Goal: Task Accomplishment & Management: Use online tool/utility

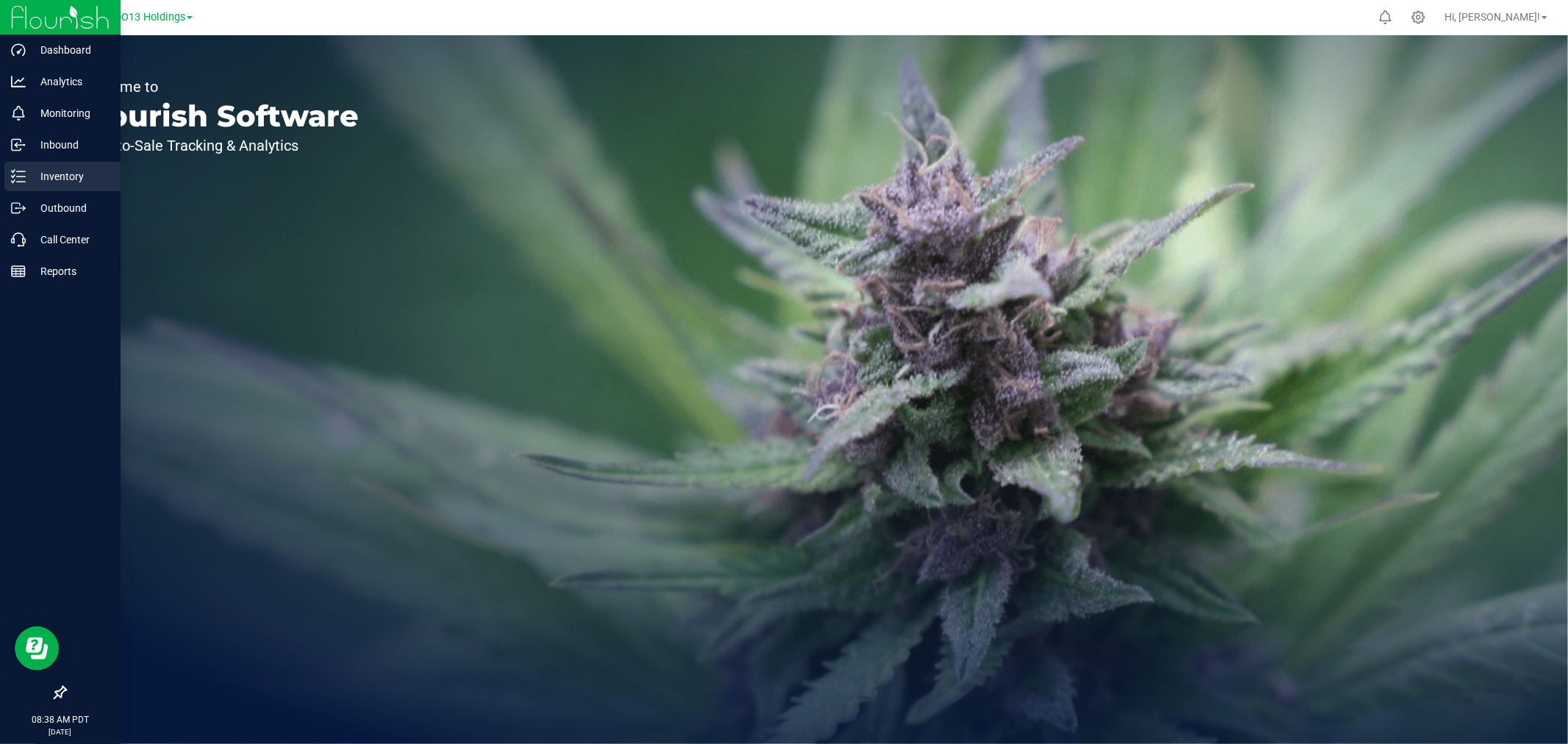
click at [27, 178] on p "Inventory" at bounding box center [70, 177] width 88 height 18
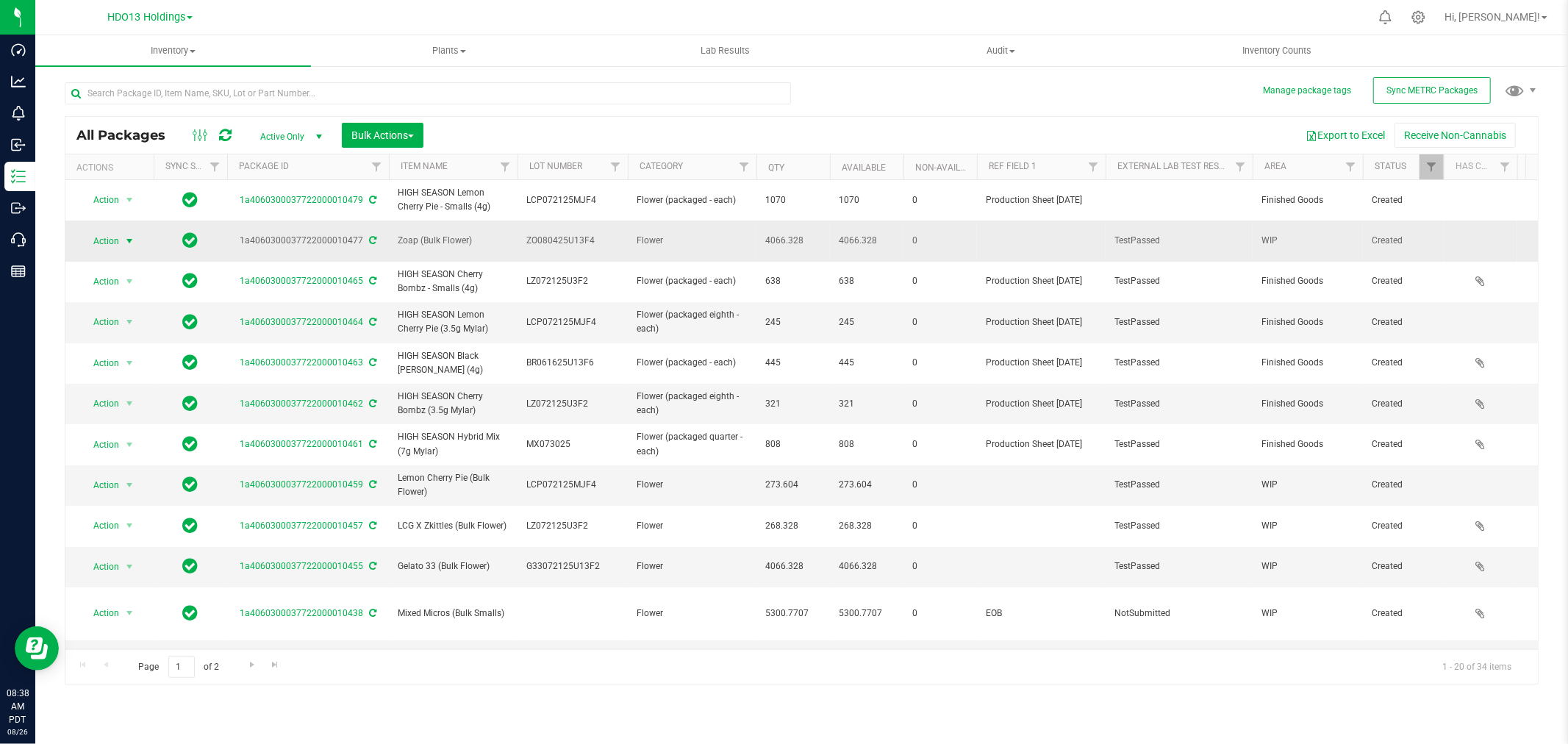
click at [116, 239] on span "Action" at bounding box center [100, 240] width 40 height 20
click at [128, 439] on li "Record a lab result" at bounding box center [127, 437] width 93 height 22
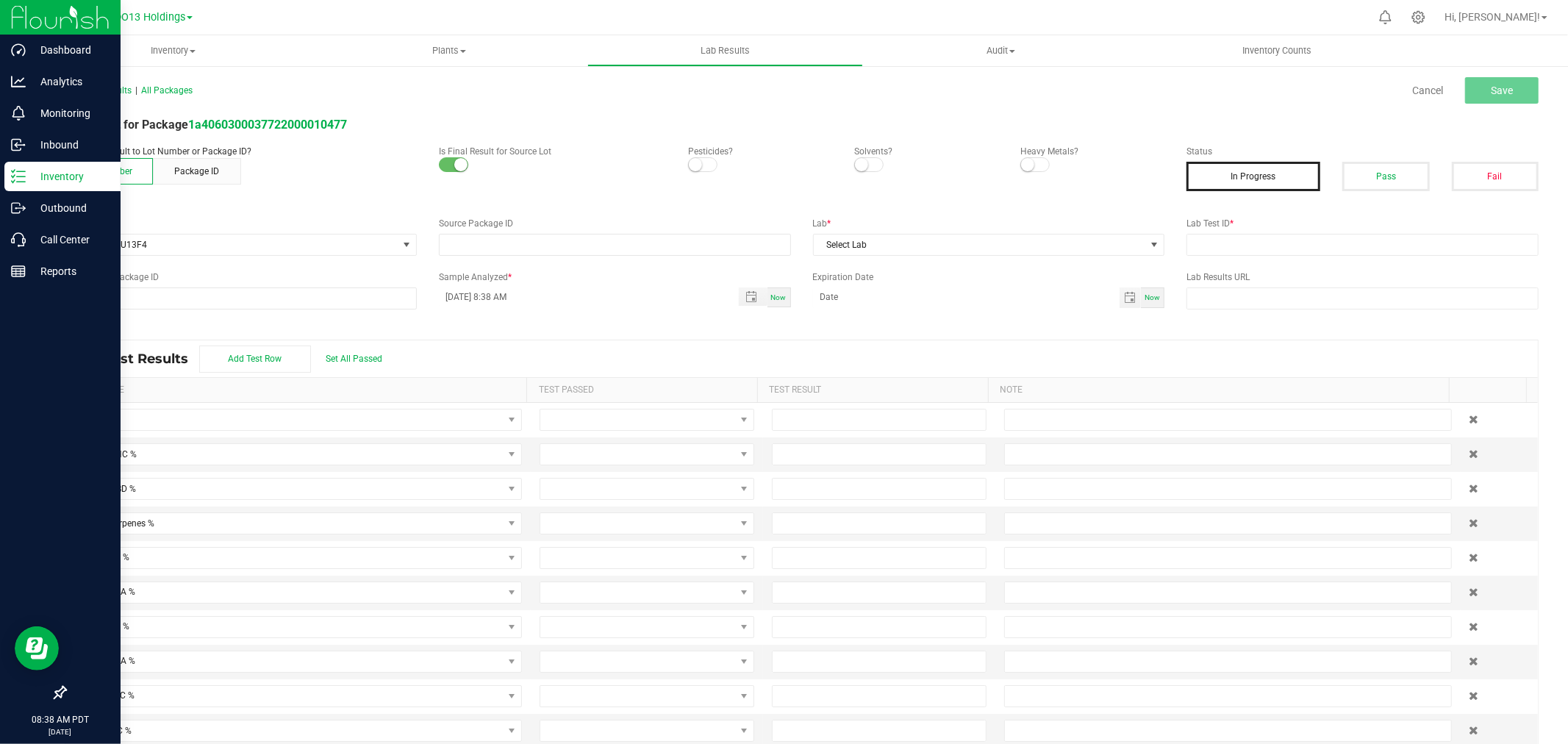
type input "1a4060300037722000010477"
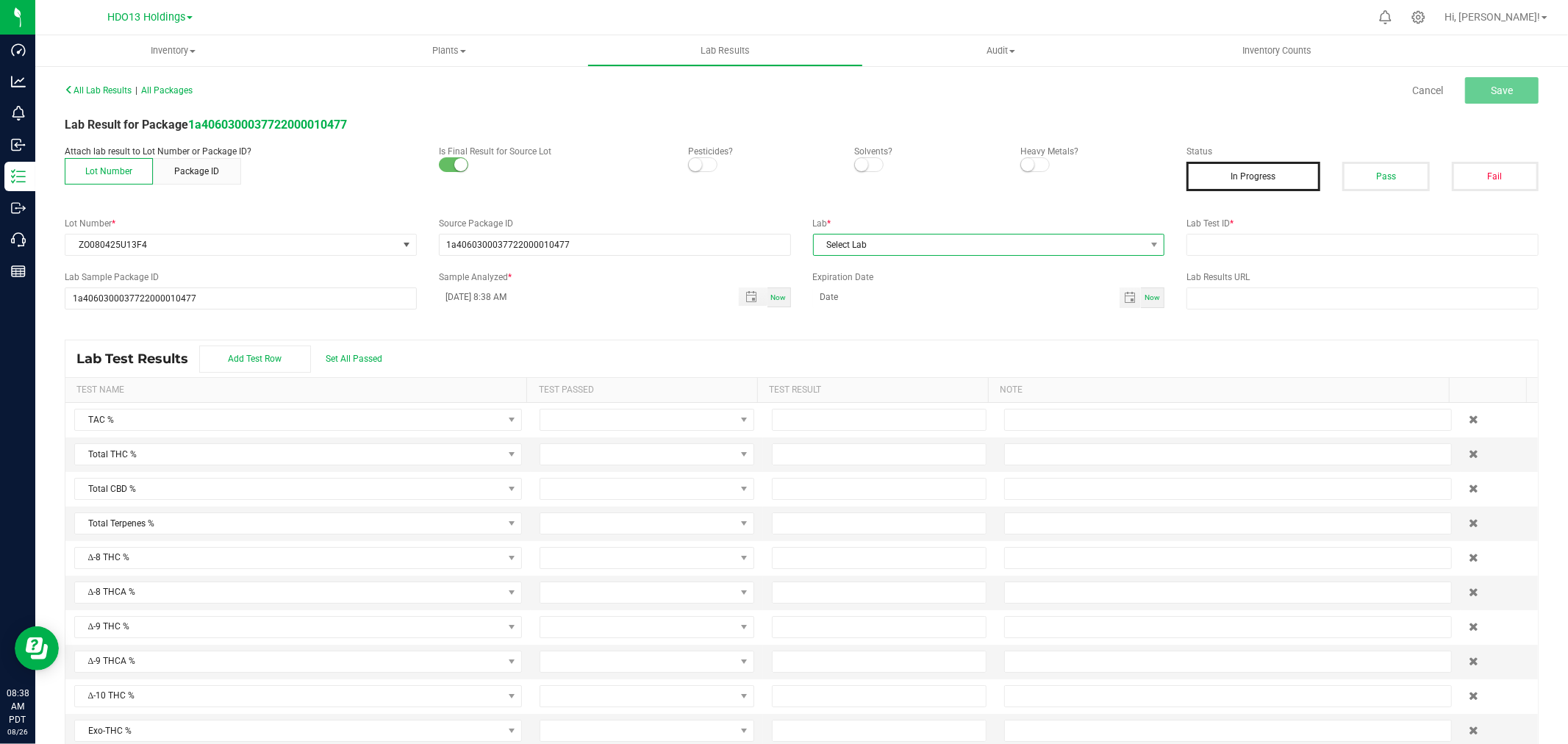
click at [930, 250] on span "Select Lab" at bounding box center [980, 245] width 332 height 20
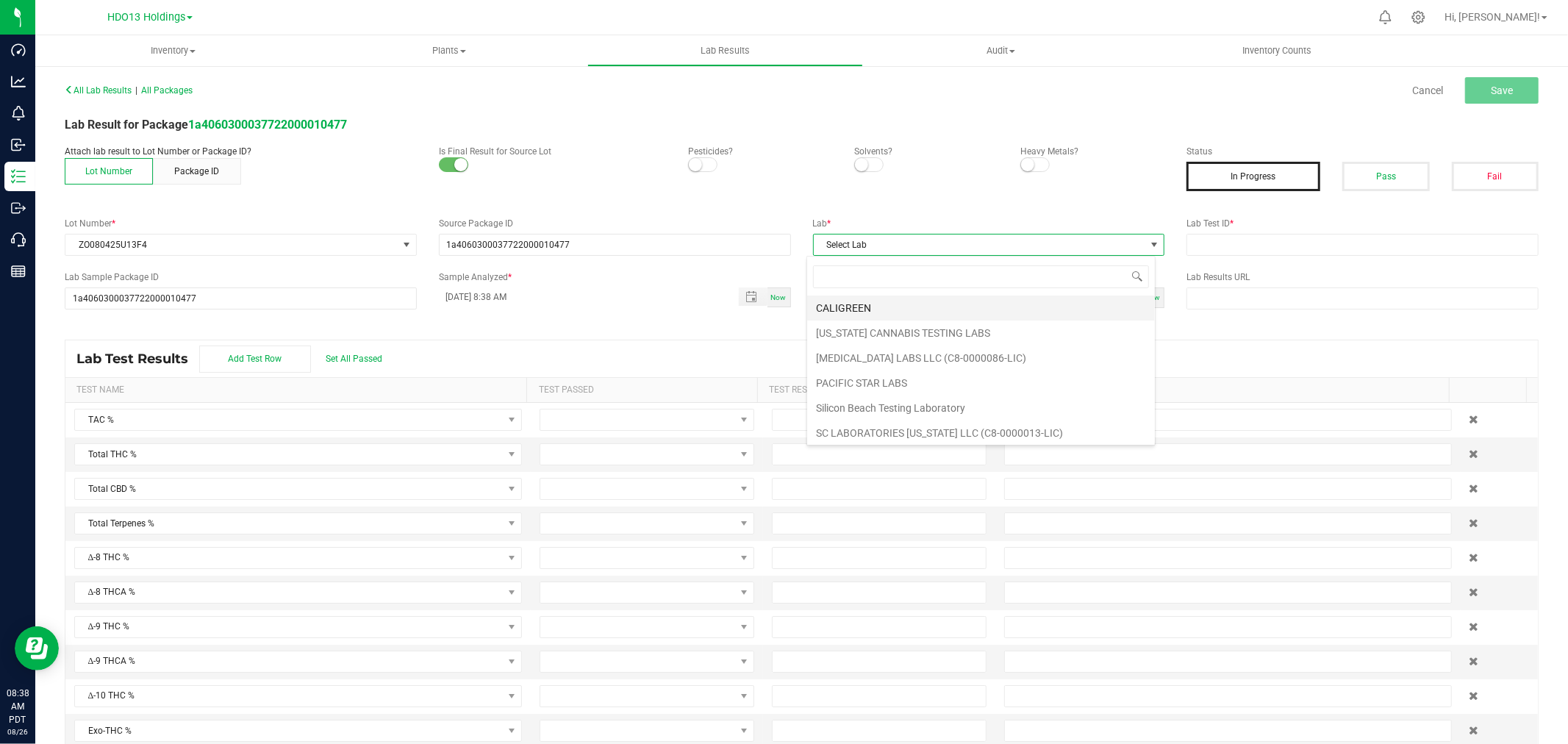
scroll to position [22, 349]
click at [882, 432] on li "SC LABORATORIES [US_STATE] LLC (C8-0000013-LIC)" at bounding box center [981, 433] width 348 height 25
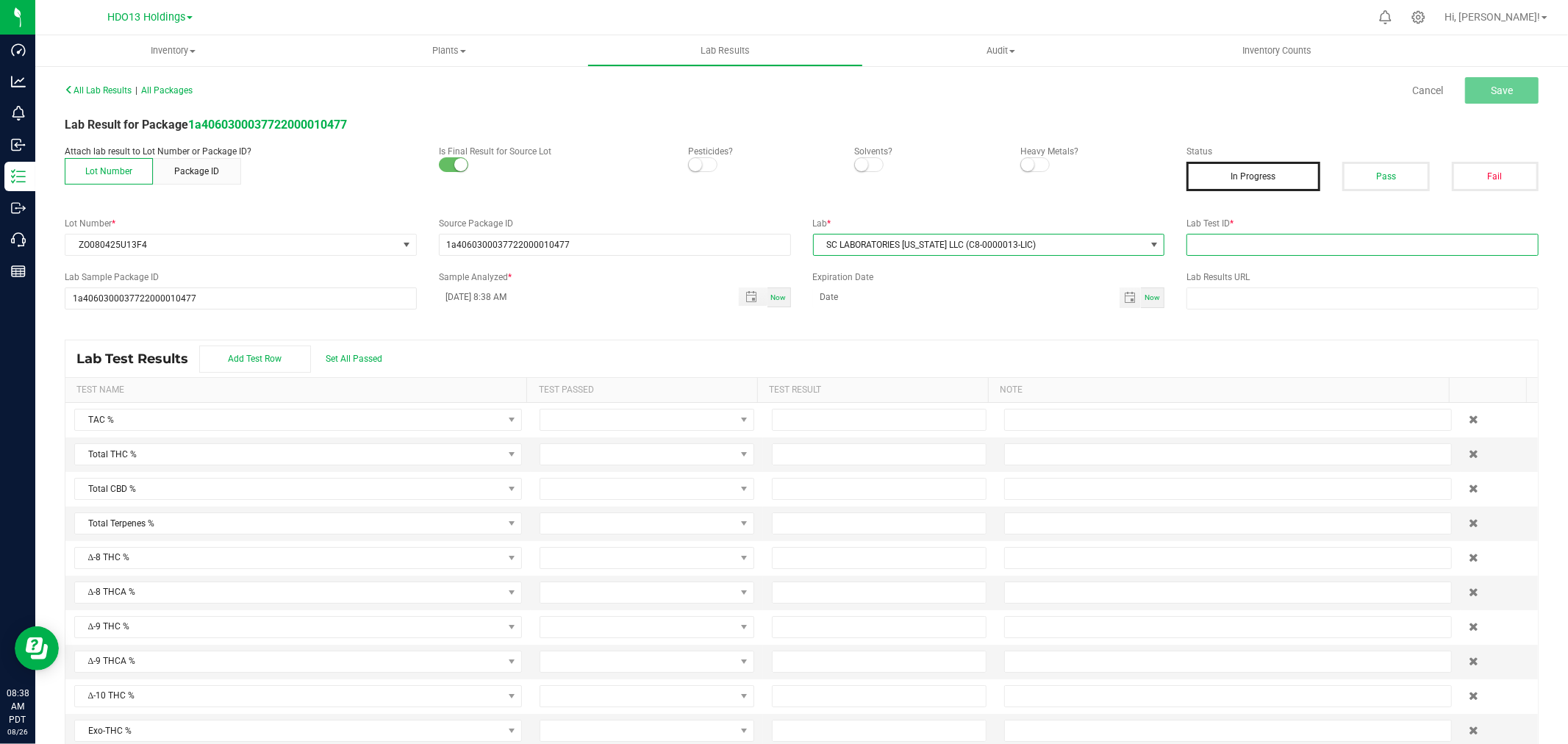
click at [1260, 248] on input "text" at bounding box center [1362, 245] width 352 height 22
click at [1376, 168] on button "Pass" at bounding box center [1386, 176] width 87 height 29
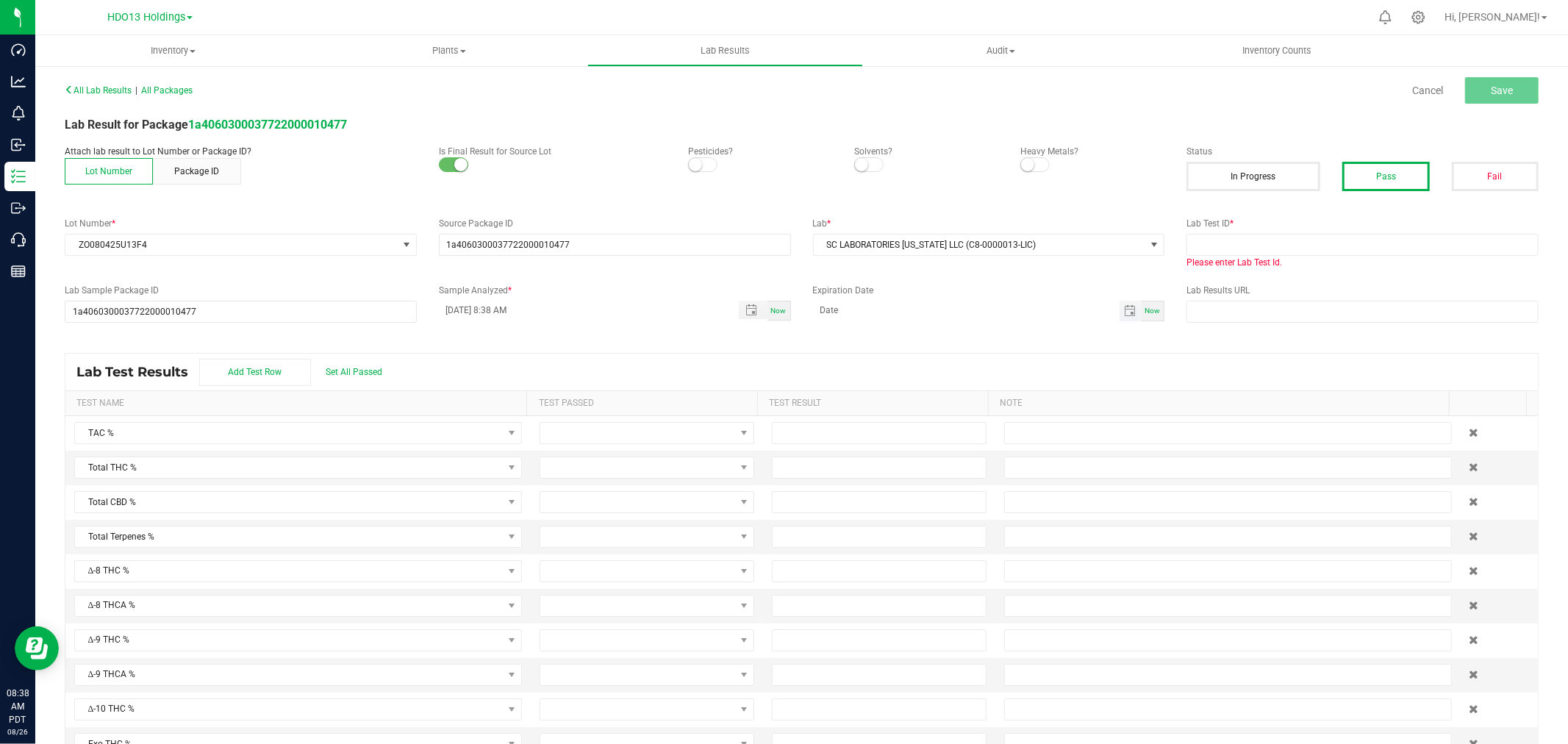
drag, startPoint x: 1146, startPoint y: 309, endPoint x: 1084, endPoint y: 320, distance: 63.0
click at [1147, 309] on span "Now" at bounding box center [1152, 310] width 15 height 8
click at [1055, 316] on input "[DATE]" at bounding box center [967, 309] width 307 height 19
type input "[DATE]"
drag, startPoint x: 1291, startPoint y: 251, endPoint x: 1327, endPoint y: 237, distance: 38.6
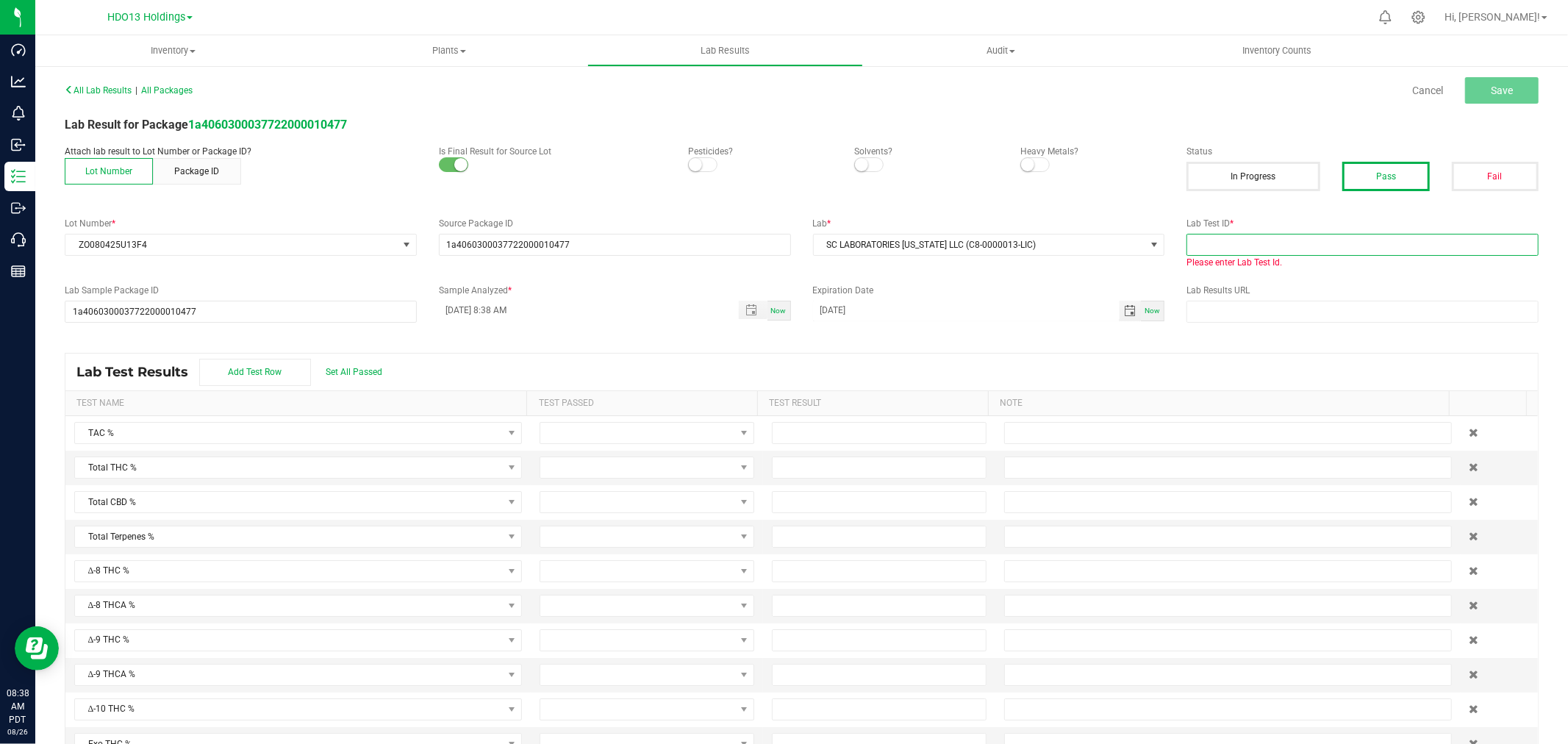
click at [1291, 251] on input "text" at bounding box center [1362, 245] width 352 height 22
paste input "250821L021"
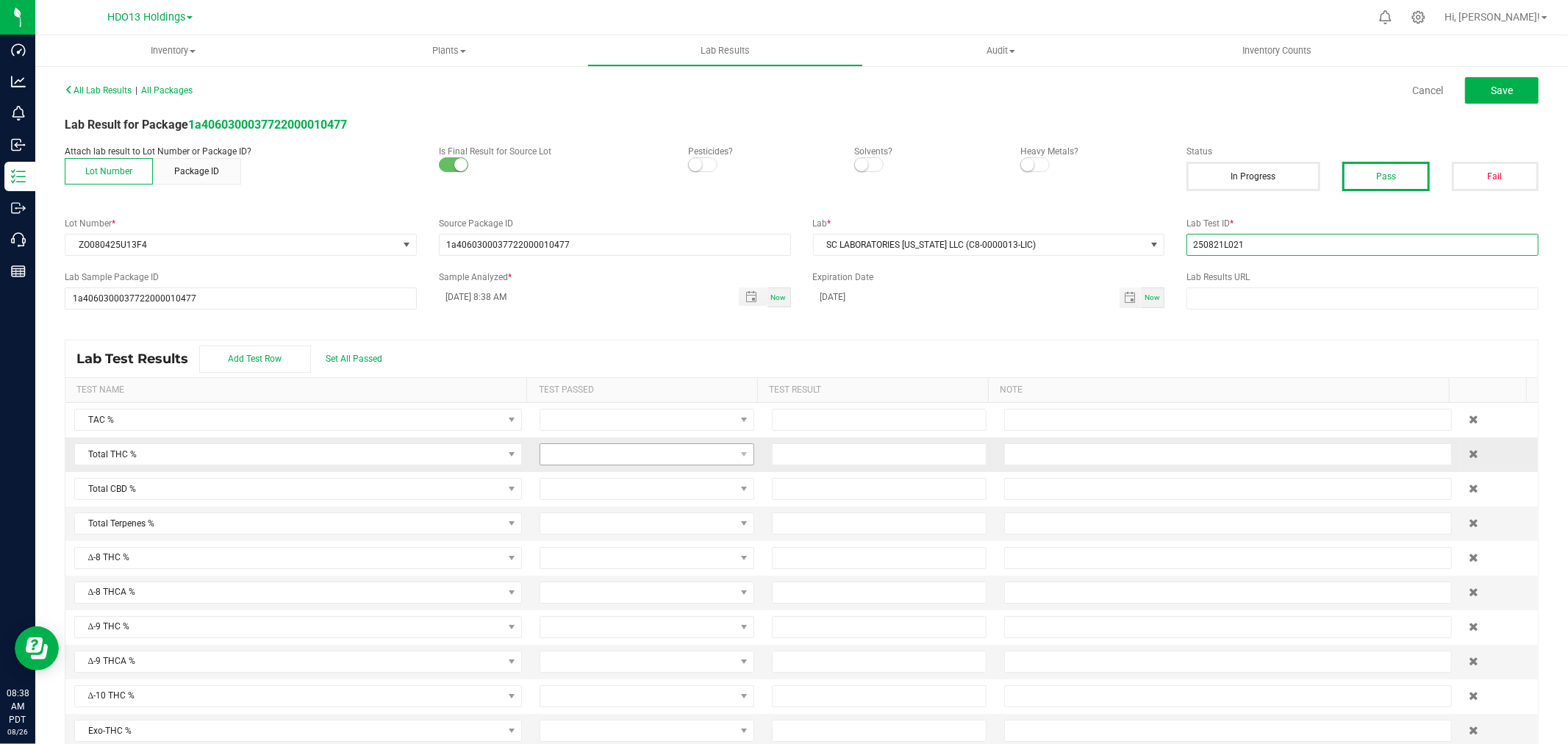
type input "250821L021"
click at [699, 460] on span at bounding box center [638, 454] width 195 height 20
click at [596, 520] on li "Passed" at bounding box center [637, 519] width 209 height 25
click at [581, 495] on span at bounding box center [638, 489] width 195 height 20
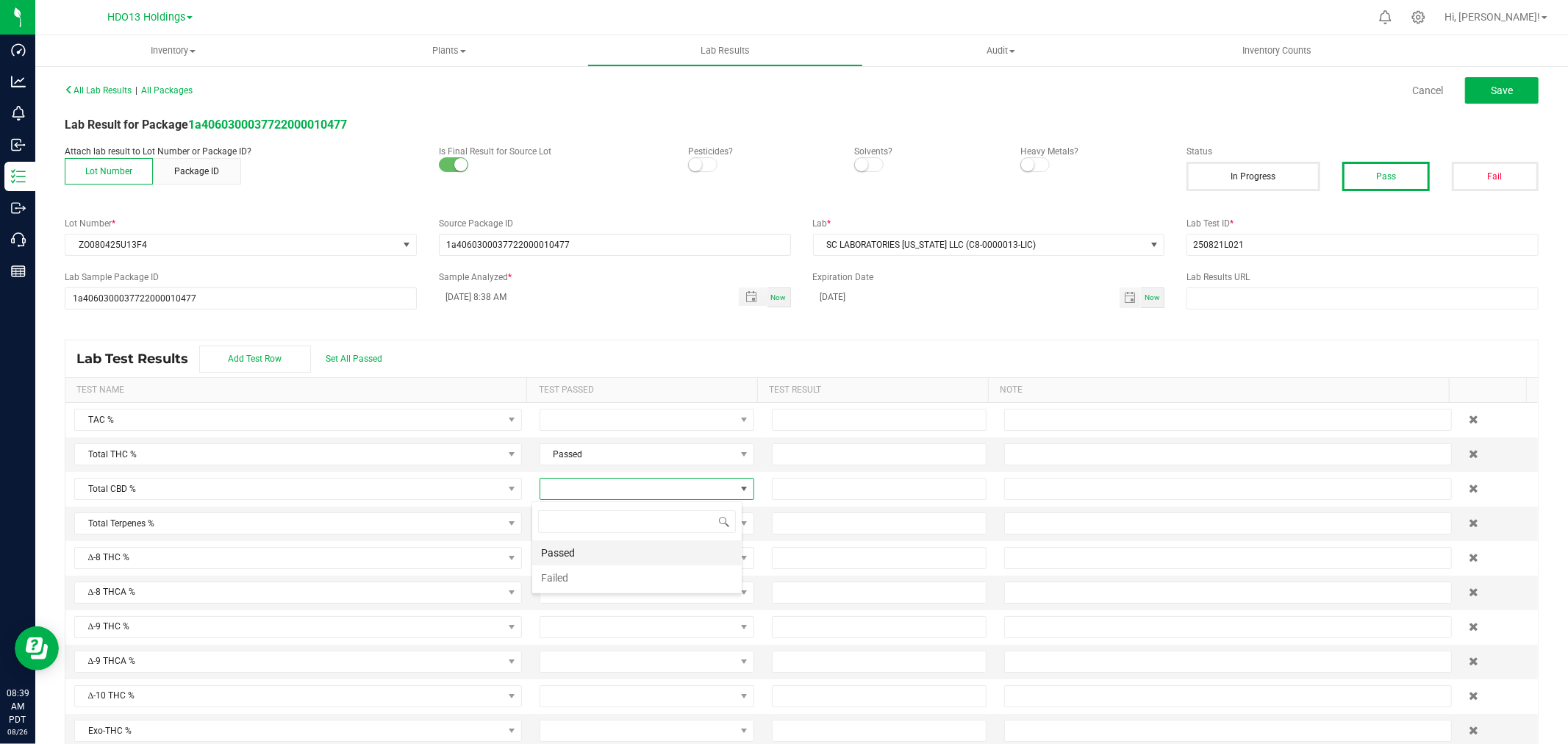
click at [590, 558] on li "Passed" at bounding box center [637, 553] width 209 height 25
click at [811, 460] on input at bounding box center [879, 454] width 213 height 20
type input "22.1100"
click at [818, 474] on td at bounding box center [879, 489] width 232 height 34
click at [814, 482] on input at bounding box center [879, 489] width 213 height 20
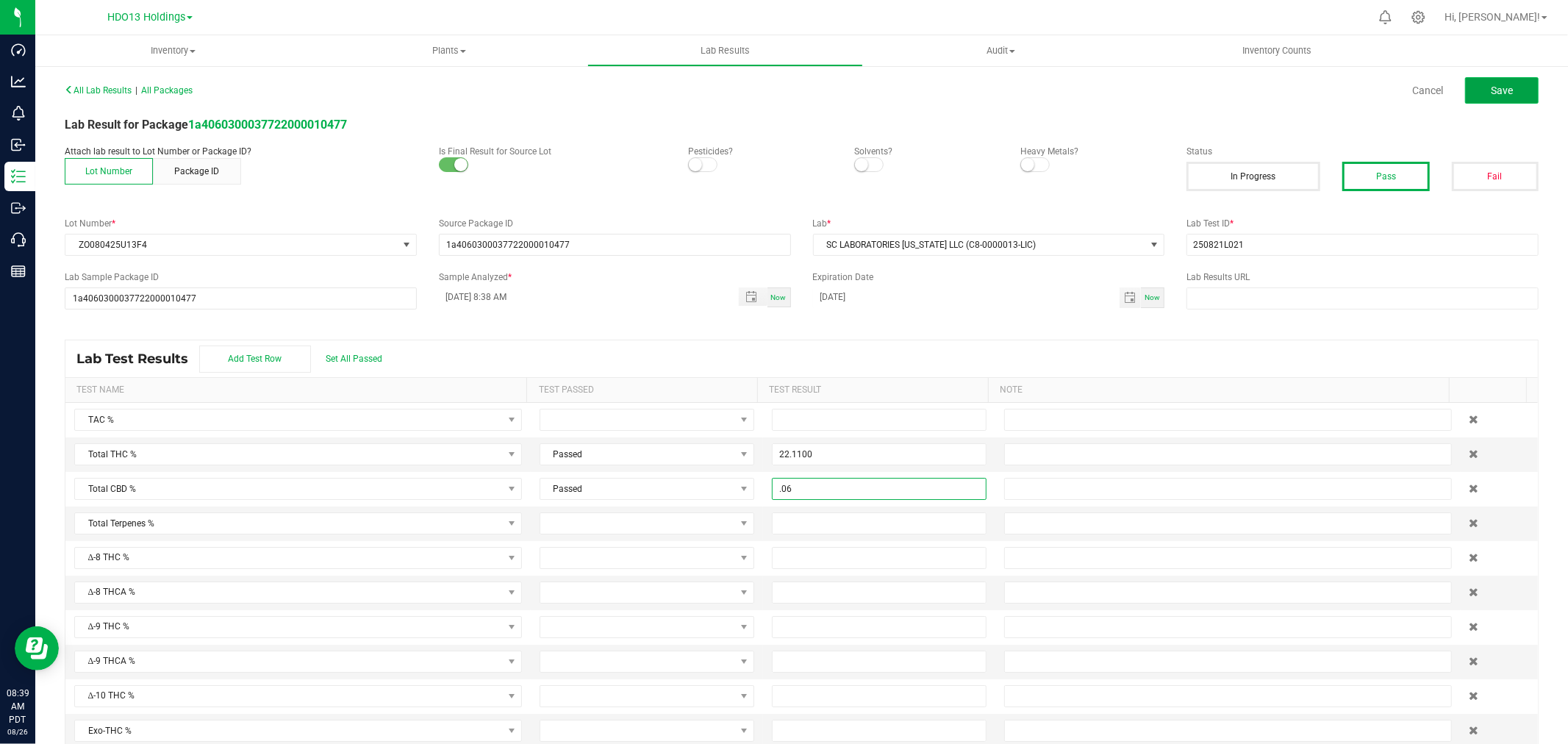
type input "0.0600"
click at [1509, 96] on button "Save" at bounding box center [1502, 90] width 73 height 27
type input "22.1100"
type input "0.0600"
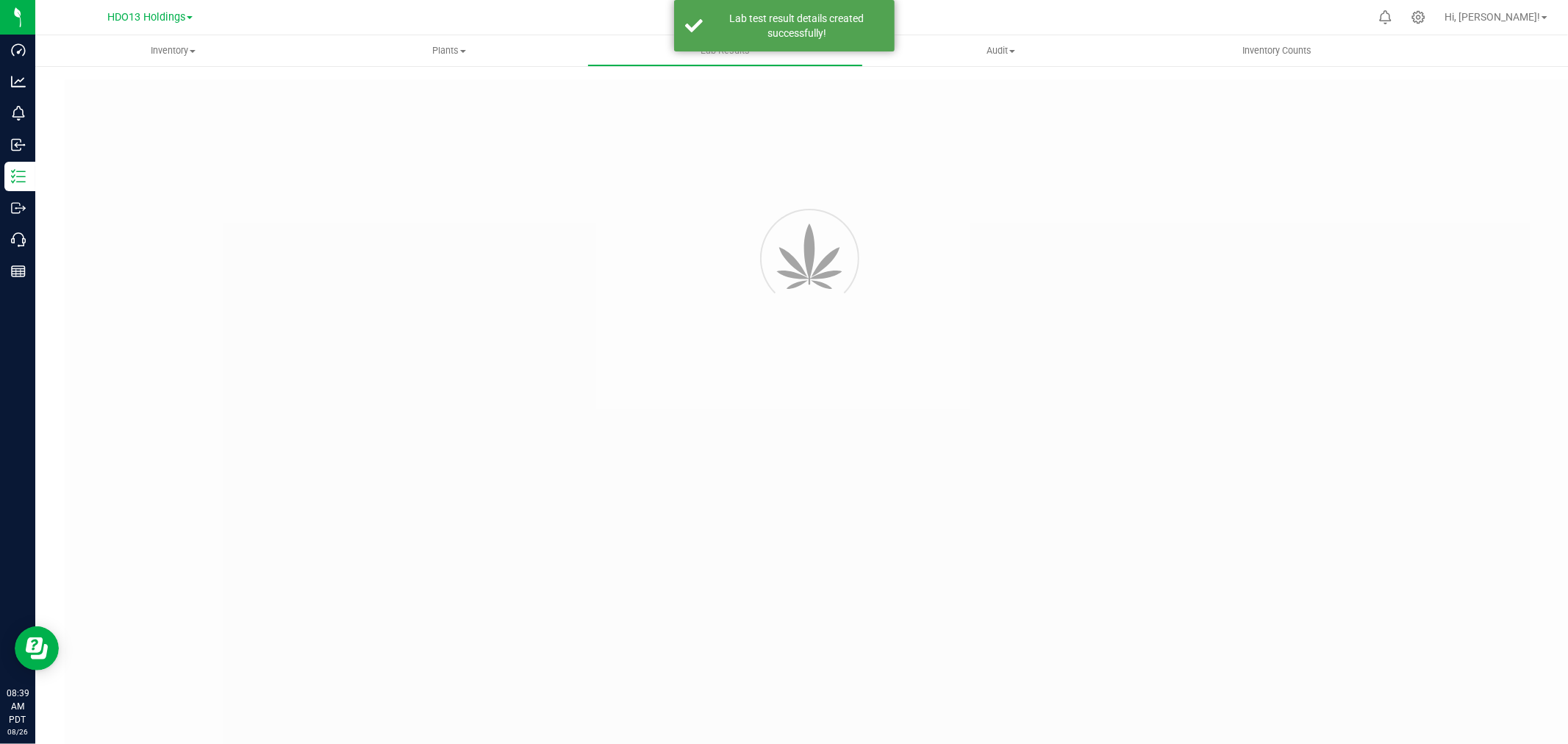
type input "1a4060300037722000010477"
type input "250821L021"
type input "1a4060300037722000010477"
type input "[DATE] 8:38 AM"
type input "[DATE]"
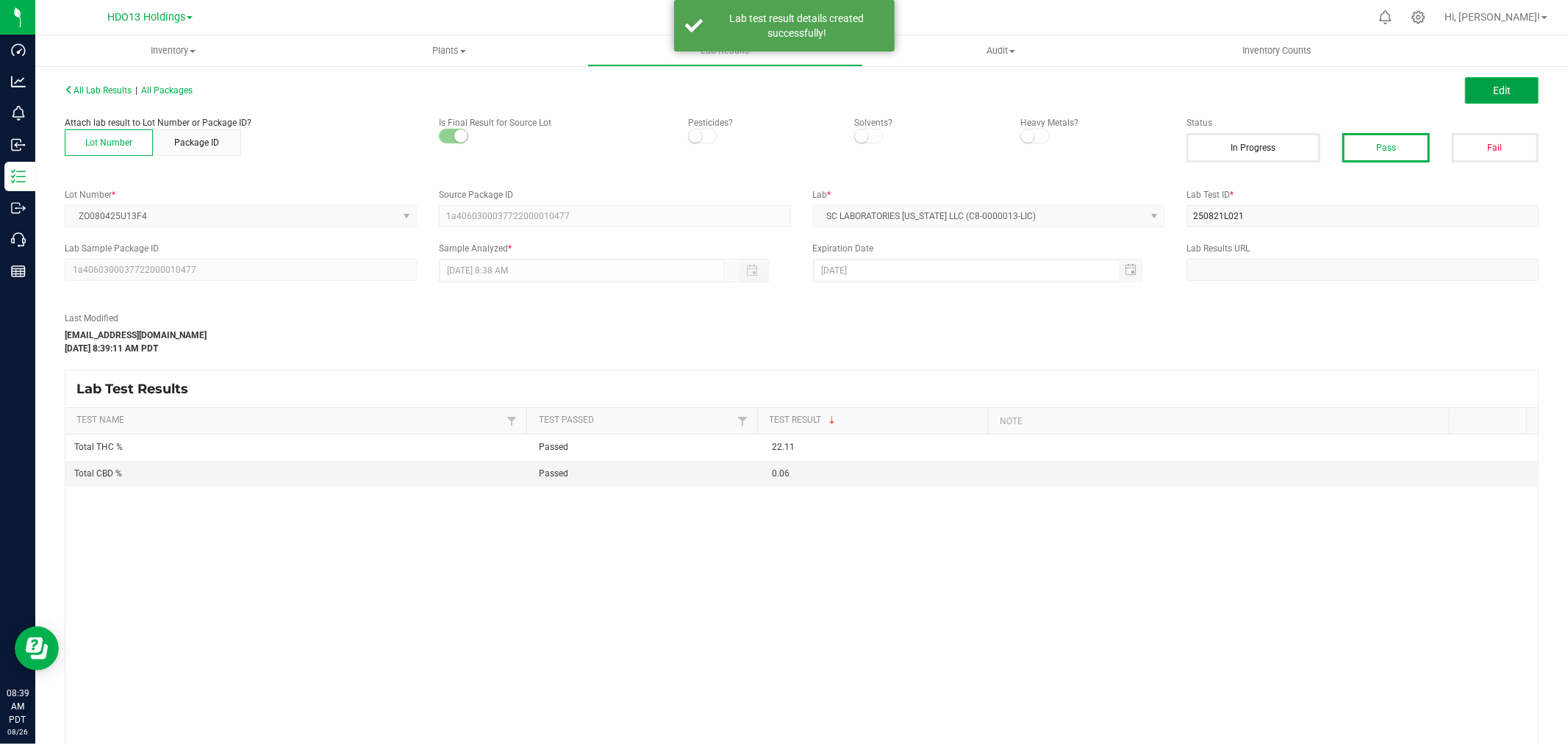
click at [1479, 89] on button "Edit" at bounding box center [1502, 90] width 73 height 27
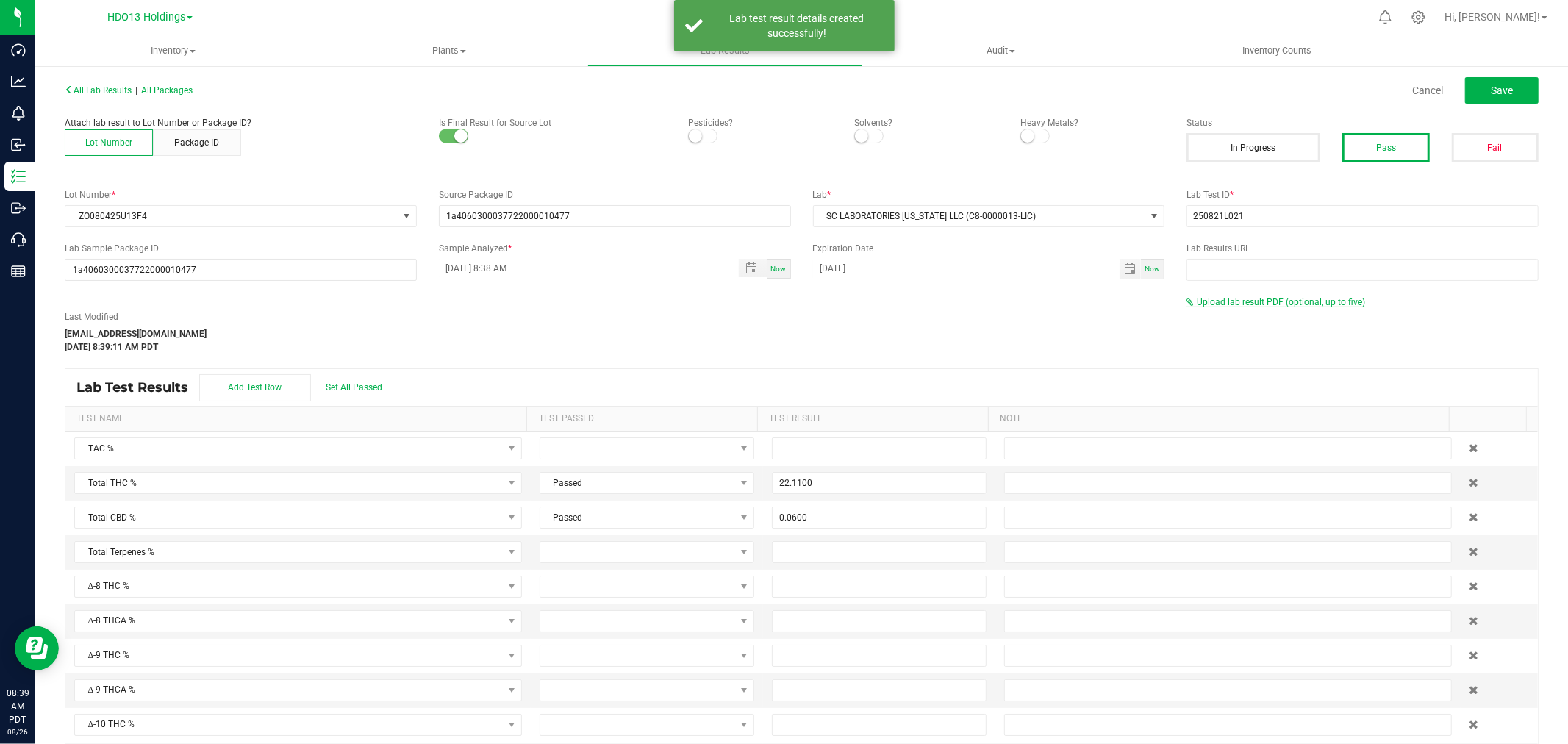
click at [1252, 297] on span "Upload lab result PDF (optional, up to five)" at bounding box center [1281, 302] width 169 height 11
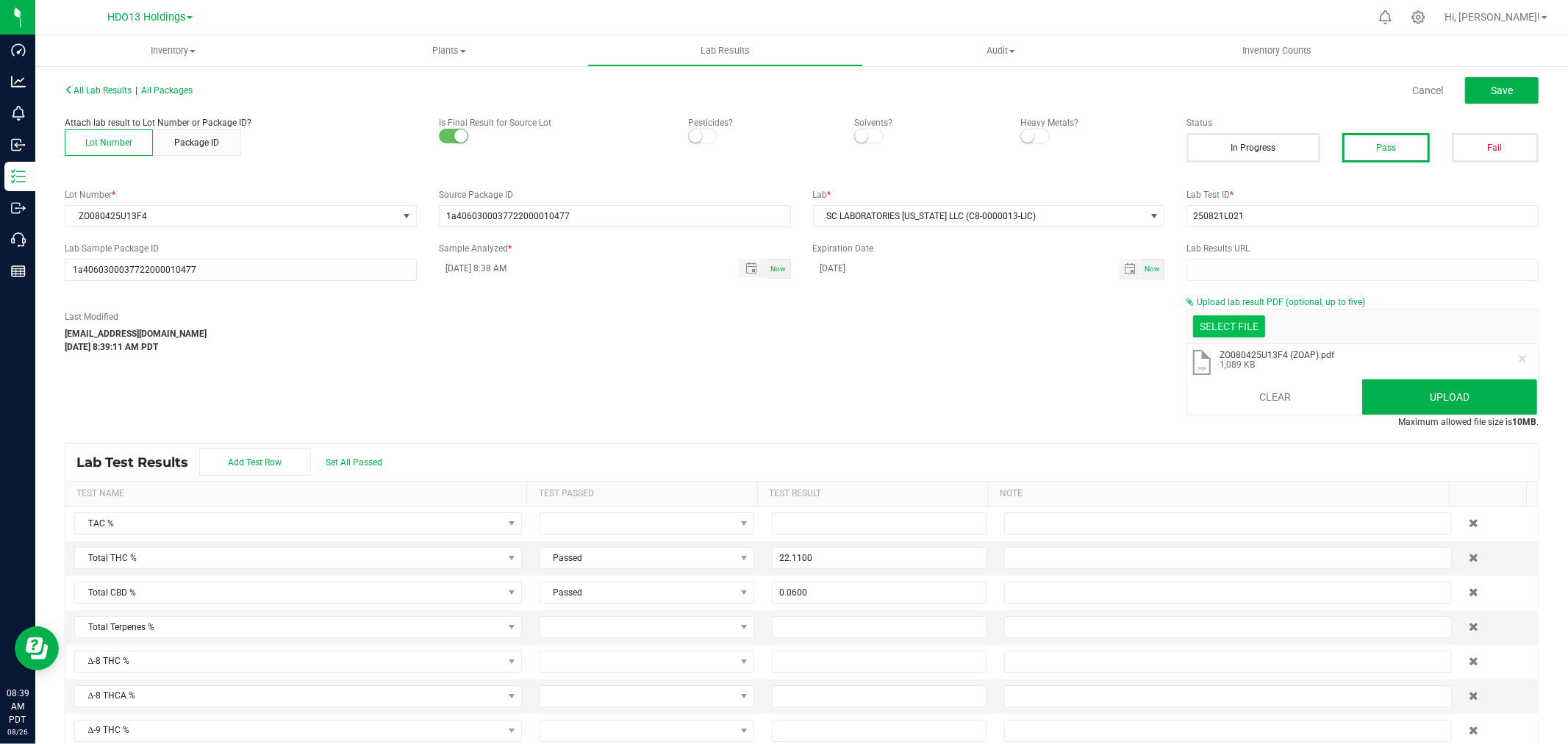
click at [662, 312] on div "Last Modified [EMAIL_ADDRESS][DOMAIN_NAME] [DATE] 8:39:11 AM PDT" at bounding box center [615, 331] width 1122 height 43
click at [1451, 410] on button "Upload" at bounding box center [1450, 397] width 175 height 35
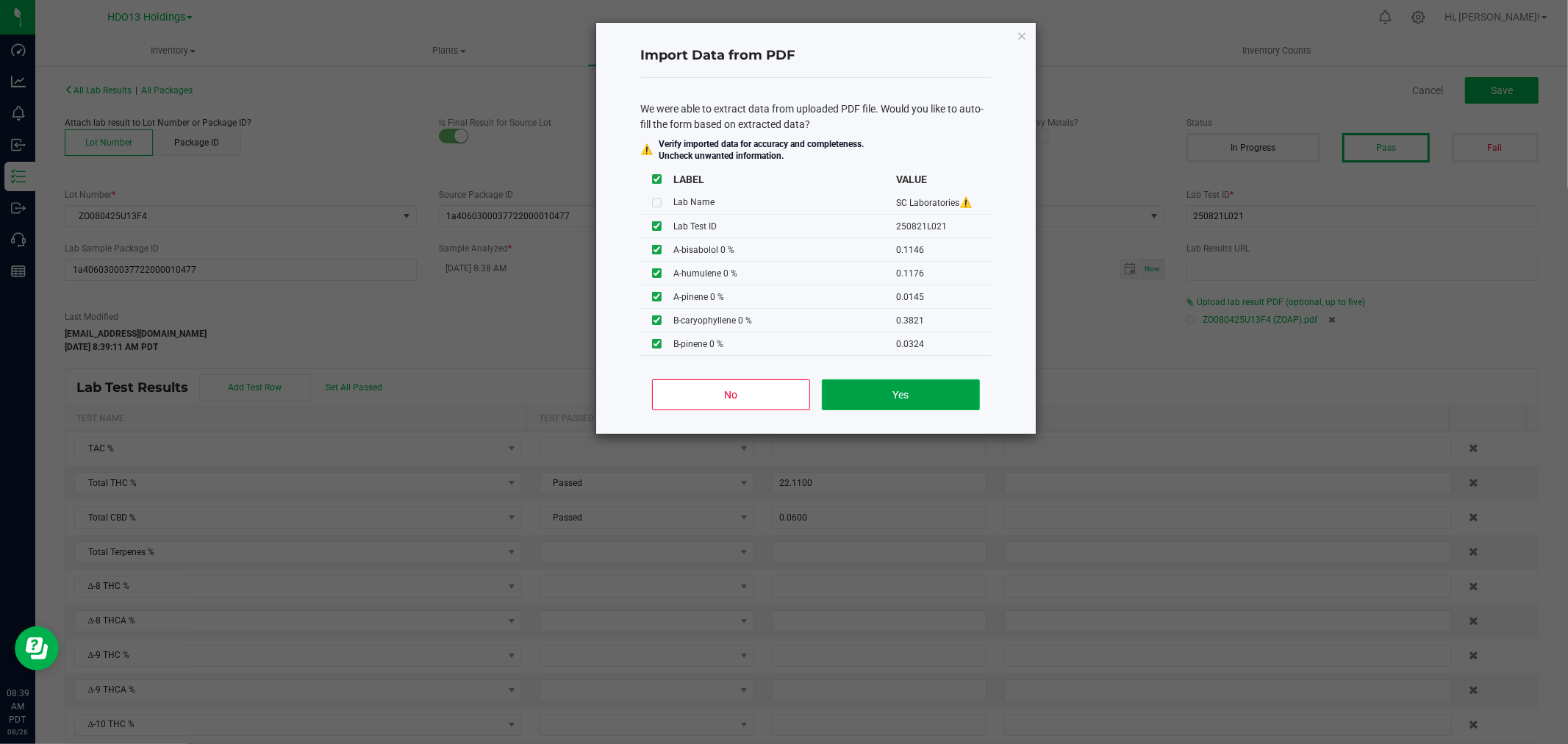
click at [881, 394] on button "Yes" at bounding box center [901, 394] width 158 height 31
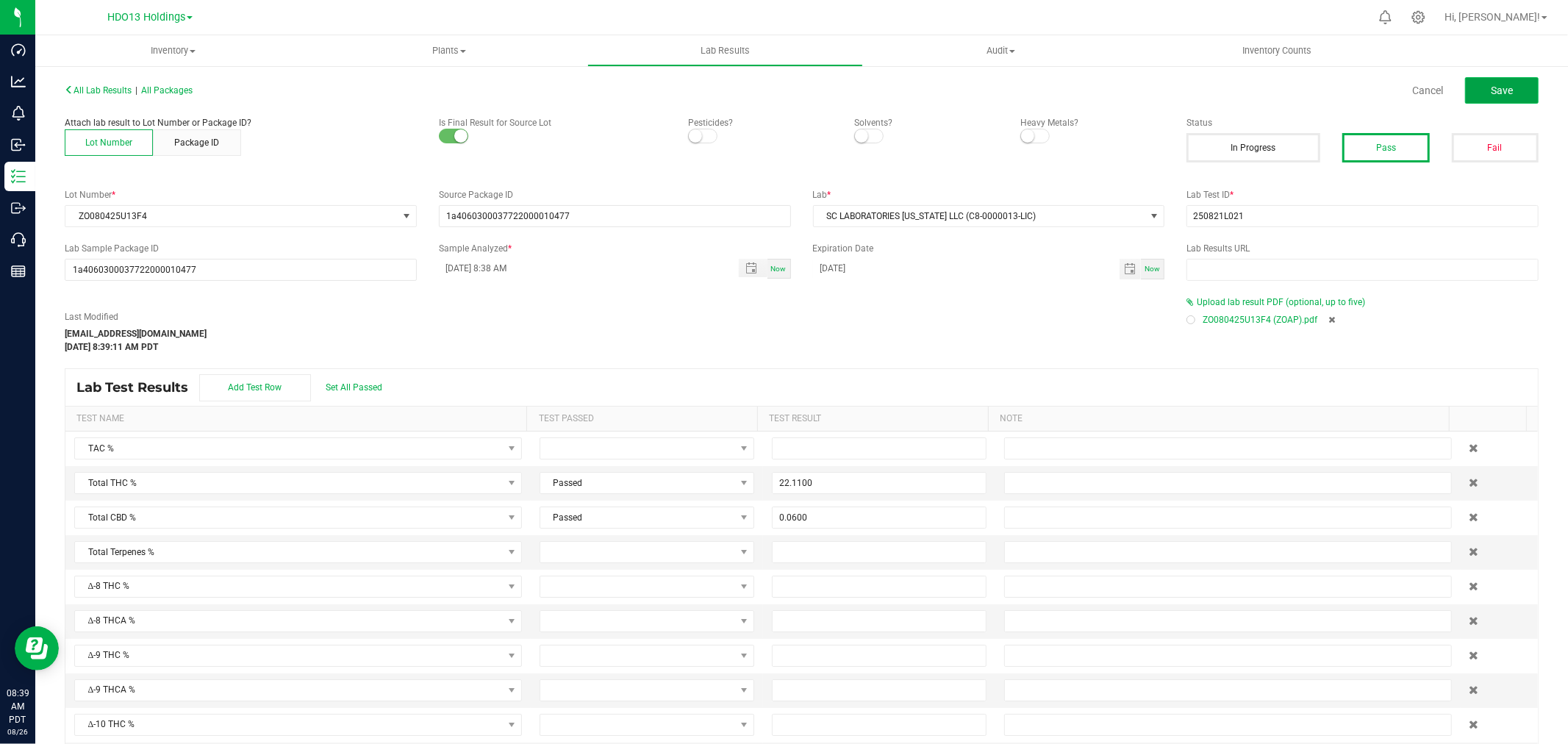
click at [1491, 86] on span "Save" at bounding box center [1502, 90] width 22 height 11
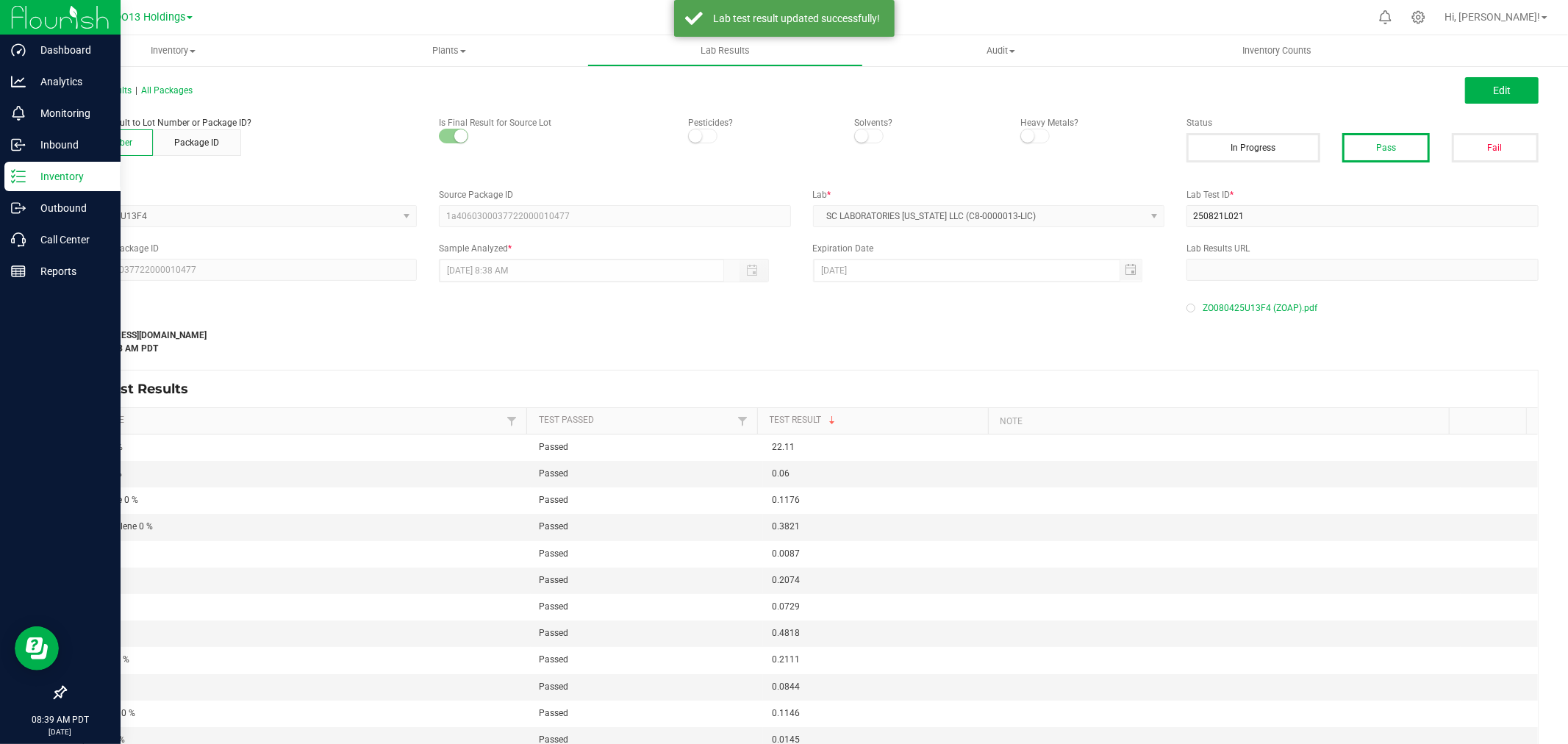
click at [24, 171] on line at bounding box center [20, 171] width 8 height 0
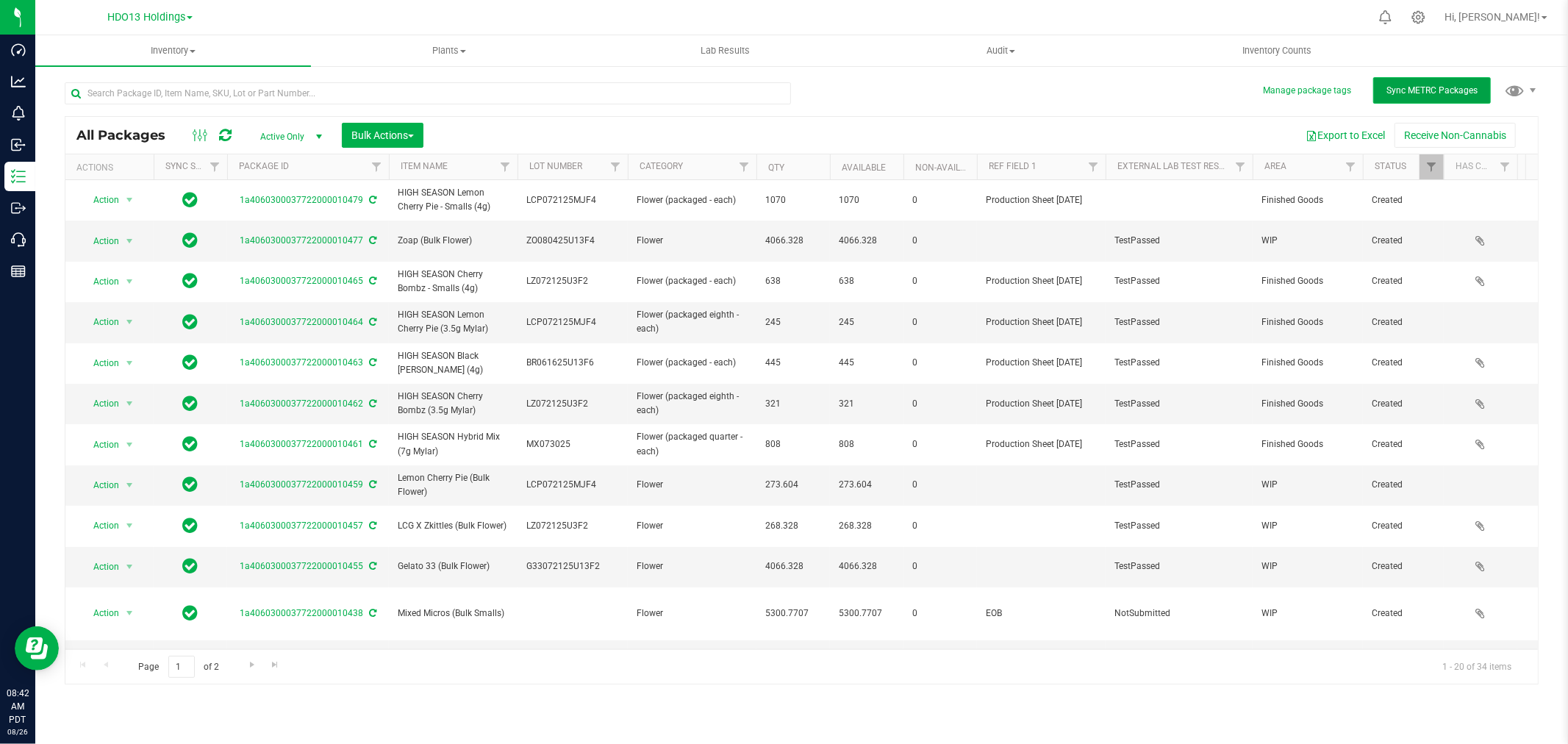
click at [1432, 86] on span "Sync METRC Packages" at bounding box center [1432, 91] width 91 height 11
